Goal: Navigation & Orientation: Find specific page/section

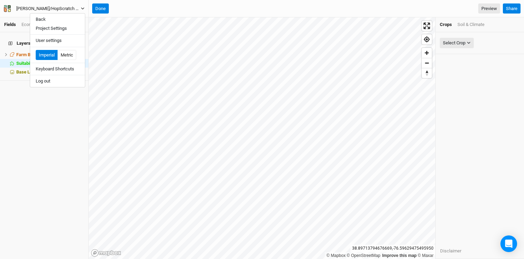
click at [9, 9] on icon "button" at bounding box center [9, 9] width 3 height 3
click at [53, 20] on button "Back" at bounding box center [57, 19] width 55 height 9
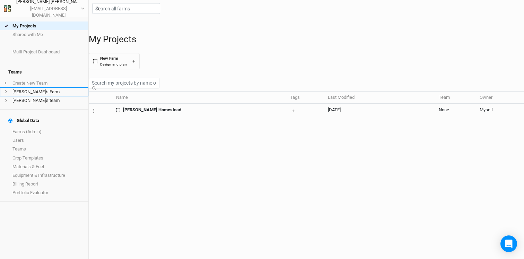
click at [39, 89] on li "[PERSON_NAME]'s Farm" at bounding box center [44, 91] width 88 height 9
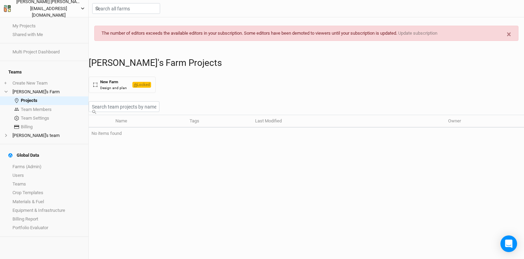
click at [83, 9] on icon "button" at bounding box center [82, 9] width 3 height 2
click at [252, 73] on div "[PERSON_NAME]'s Farm Projects New Farm Design and plan Locked" at bounding box center [306, 75] width 435 height 35
click at [20, 131] on li "[PERSON_NAME]'s team" at bounding box center [44, 135] width 88 height 9
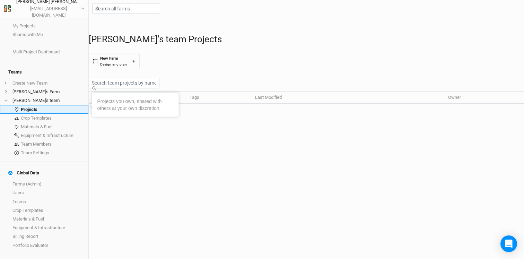
click at [30, 105] on link "Projects" at bounding box center [44, 109] width 88 height 9
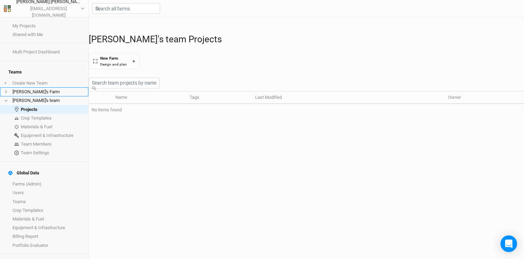
click at [29, 88] on li "[PERSON_NAME]'s Farm" at bounding box center [44, 91] width 88 height 9
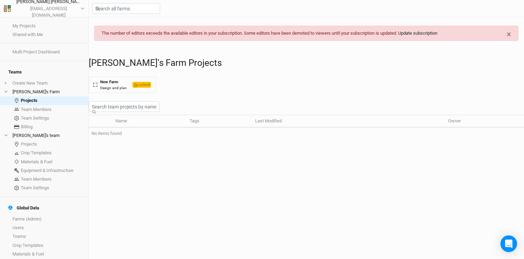
click at [423, 32] on link "Update subscription" at bounding box center [417, 32] width 39 height 5
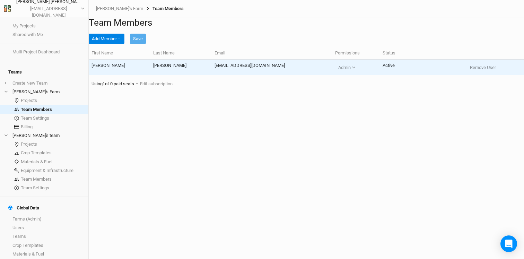
click at [129, 76] on td "[PERSON_NAME]" at bounding box center [120, 67] width 62 height 16
click at [99, 76] on td "[PERSON_NAME]" at bounding box center [120, 67] width 62 height 16
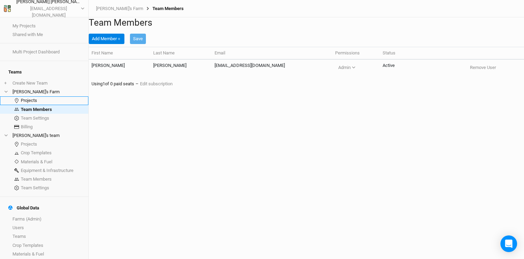
click at [30, 96] on link "Projects" at bounding box center [44, 100] width 88 height 9
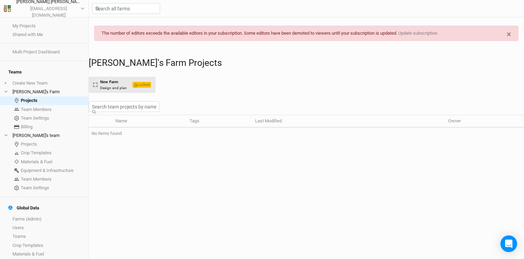
click at [118, 85] on div "New Farm" at bounding box center [113, 82] width 27 height 6
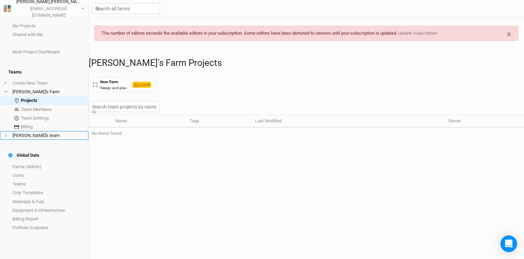
click at [7, 133] on icon at bounding box center [6, 135] width 4 height 4
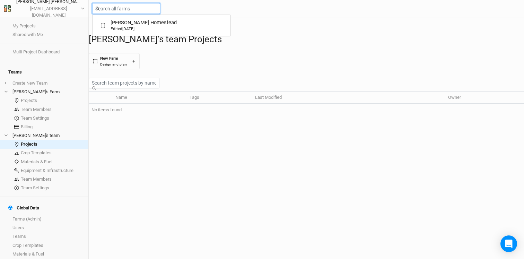
click at [146, 7] on input "text" at bounding box center [126, 8] width 68 height 11
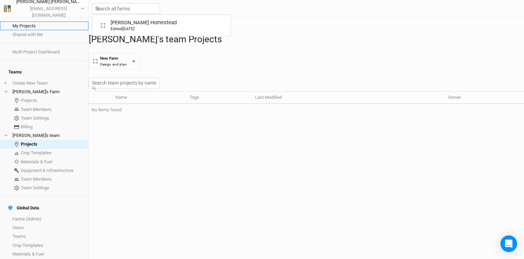
click at [16, 27] on link "My Projects" at bounding box center [44, 25] width 88 height 9
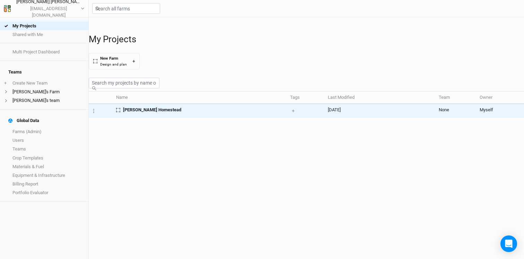
click at [150, 113] on span "[PERSON_NAME] Homestead" at bounding box center [152, 110] width 58 height 6
